Goal: Check status: Check status

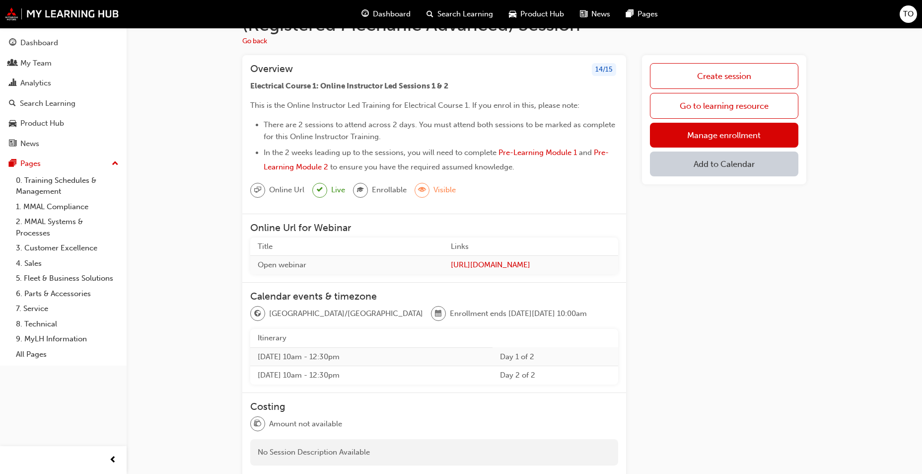
scroll to position [149, 0]
